Goal: Task Accomplishment & Management: Manage account settings

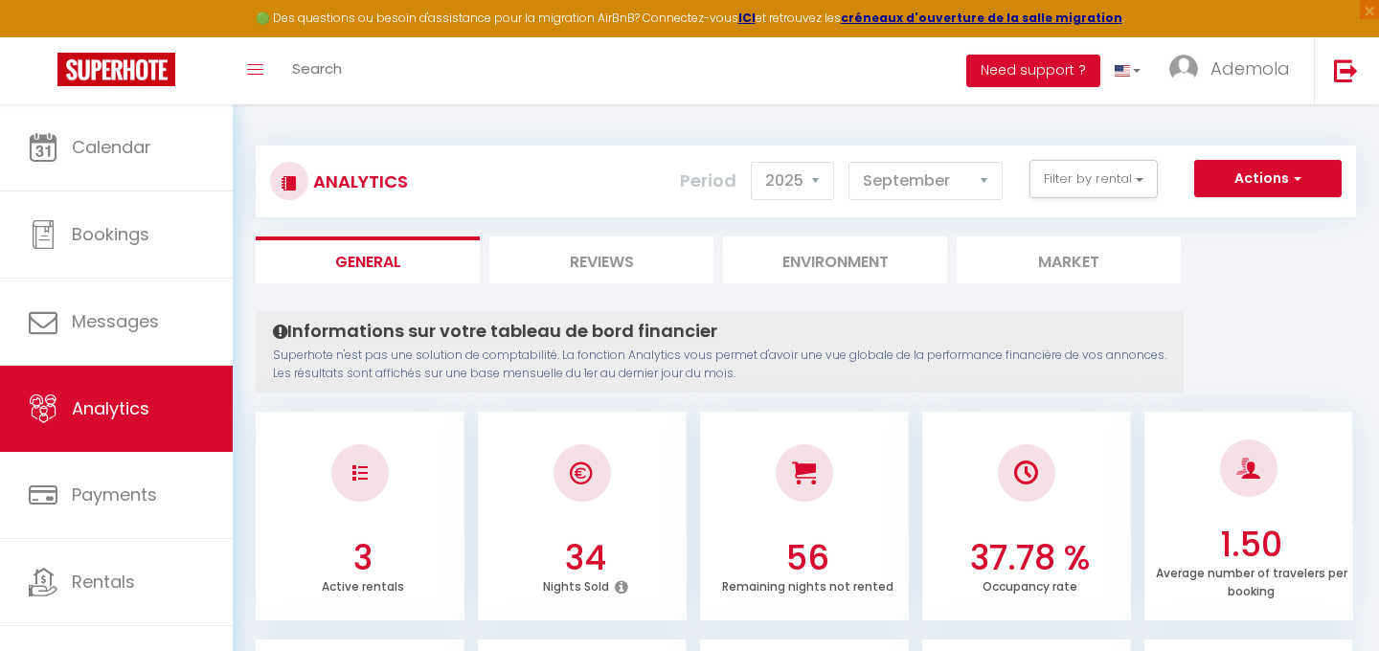
select select "2025"
select select "9"
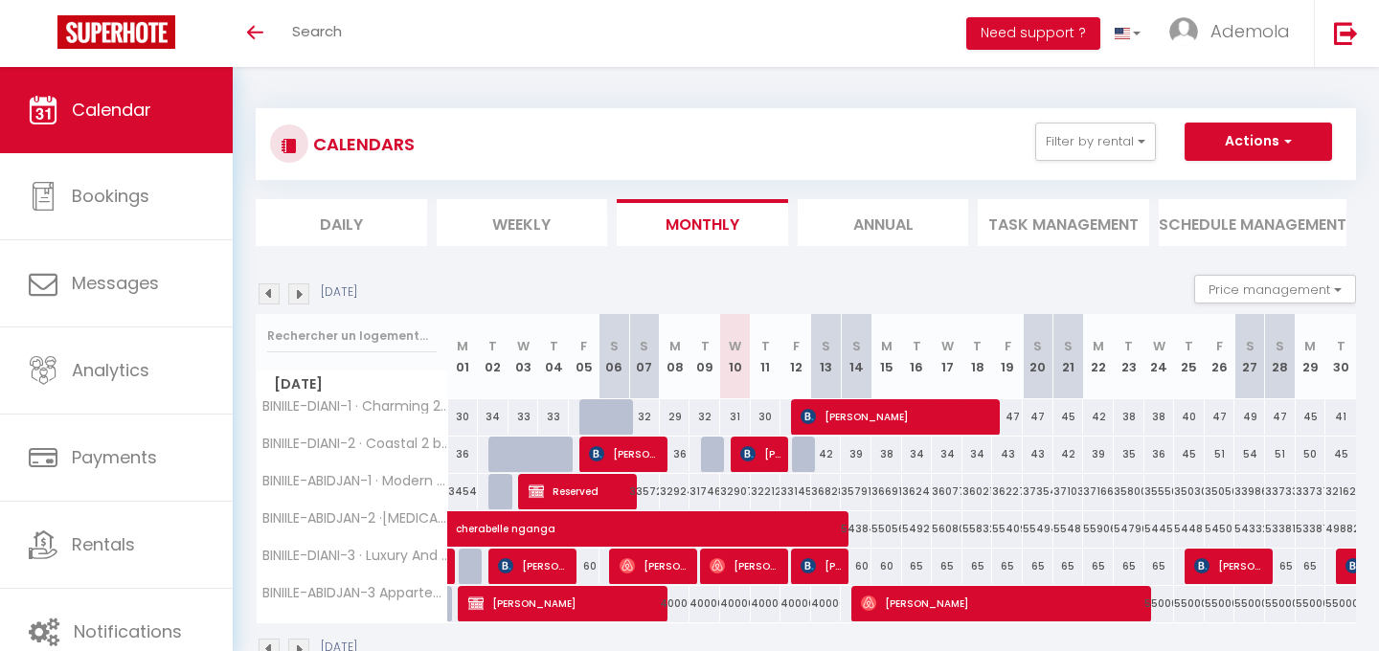
select select "KO"
select select "0"
select select "25087"
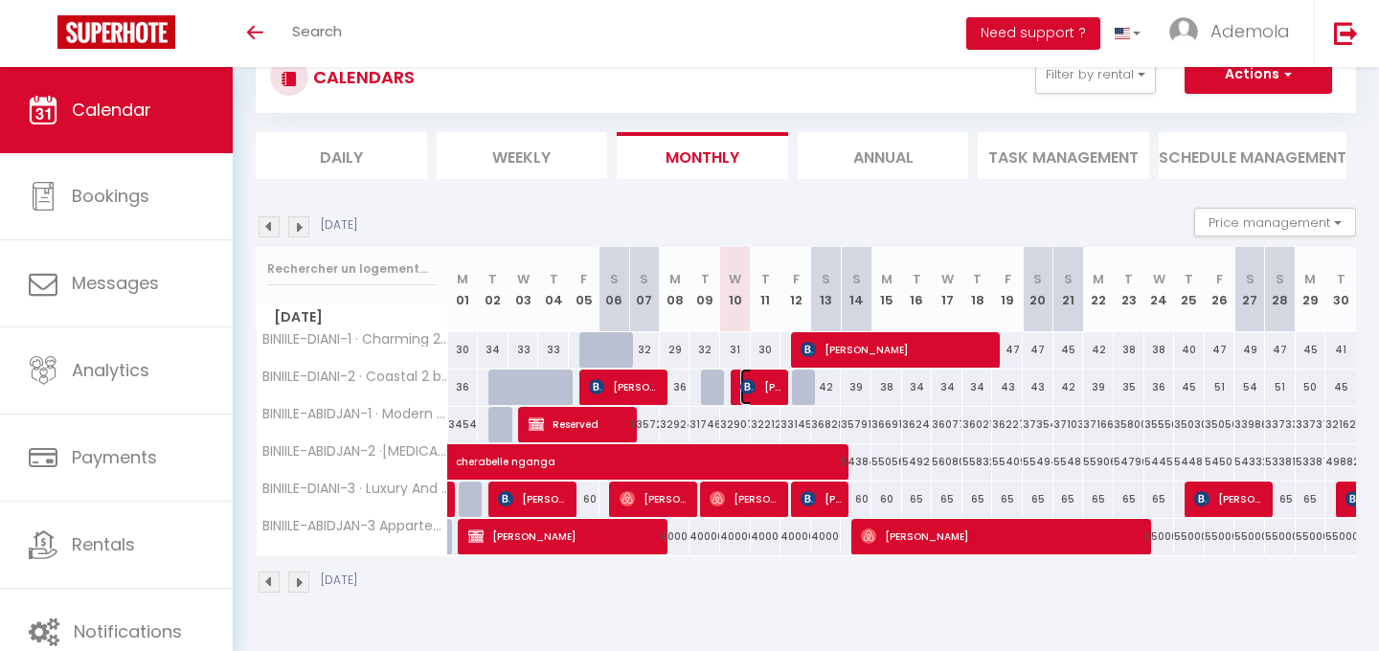
click at [746, 391] on img at bounding box center [747, 386] width 15 height 15
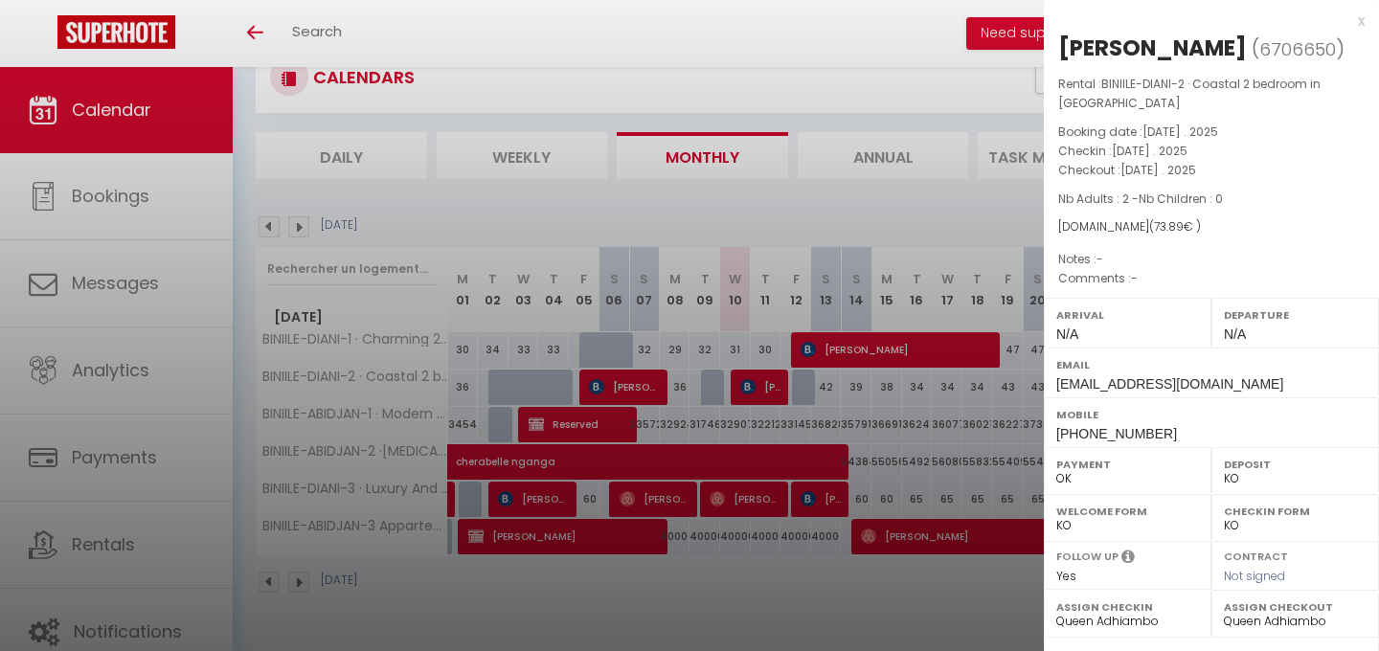
click at [753, 565] on div at bounding box center [689, 325] width 1379 height 651
